Goal: Navigation & Orientation: Find specific page/section

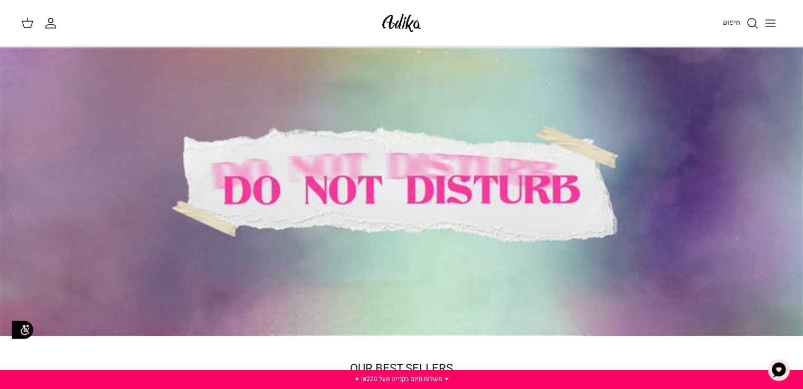
click at [771, 23] on line "Toggle menu" at bounding box center [769, 23] width 9 height 0
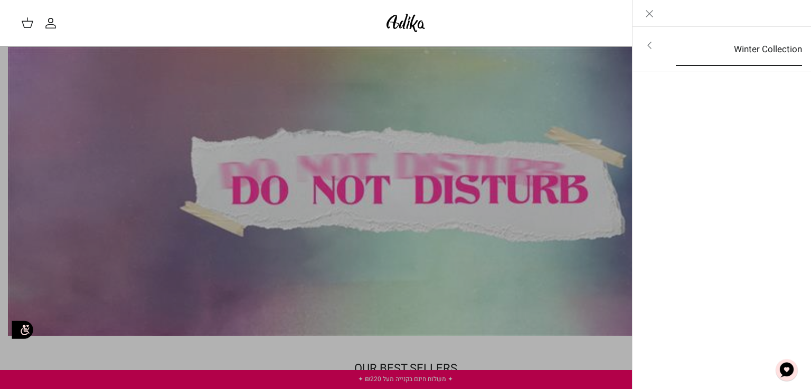
click at [768, 54] on link "Winter Collection" at bounding box center [738, 49] width 145 height 33
click at [768, 54] on link "לכל הפריטים" at bounding box center [722, 46] width 168 height 26
